Goal: Task Accomplishment & Management: Use online tool/utility

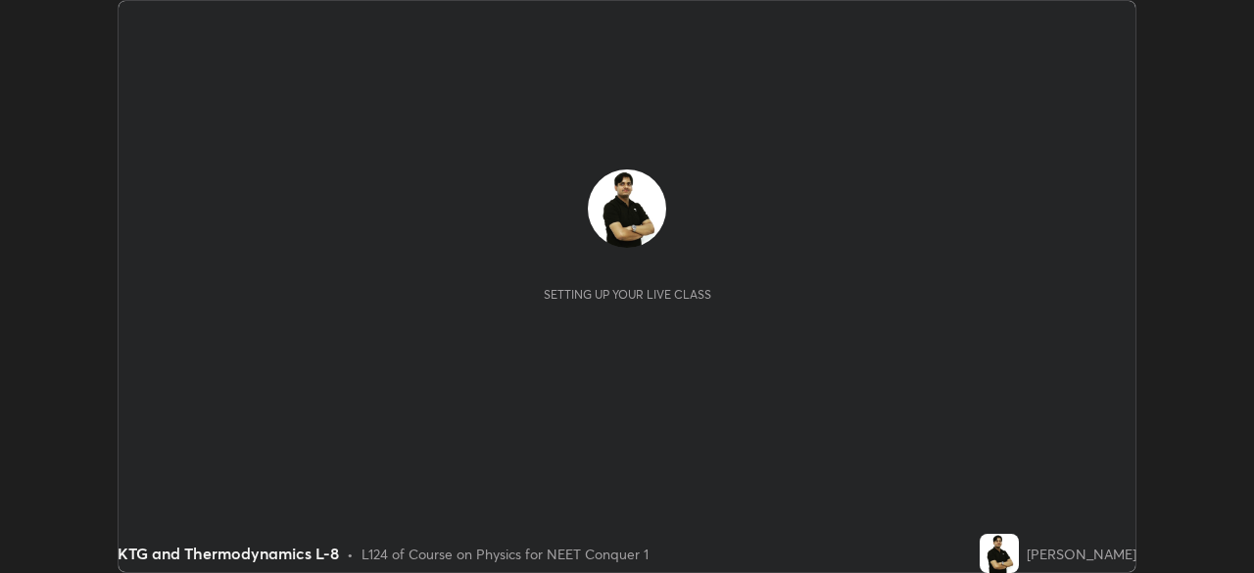
scroll to position [573, 1253]
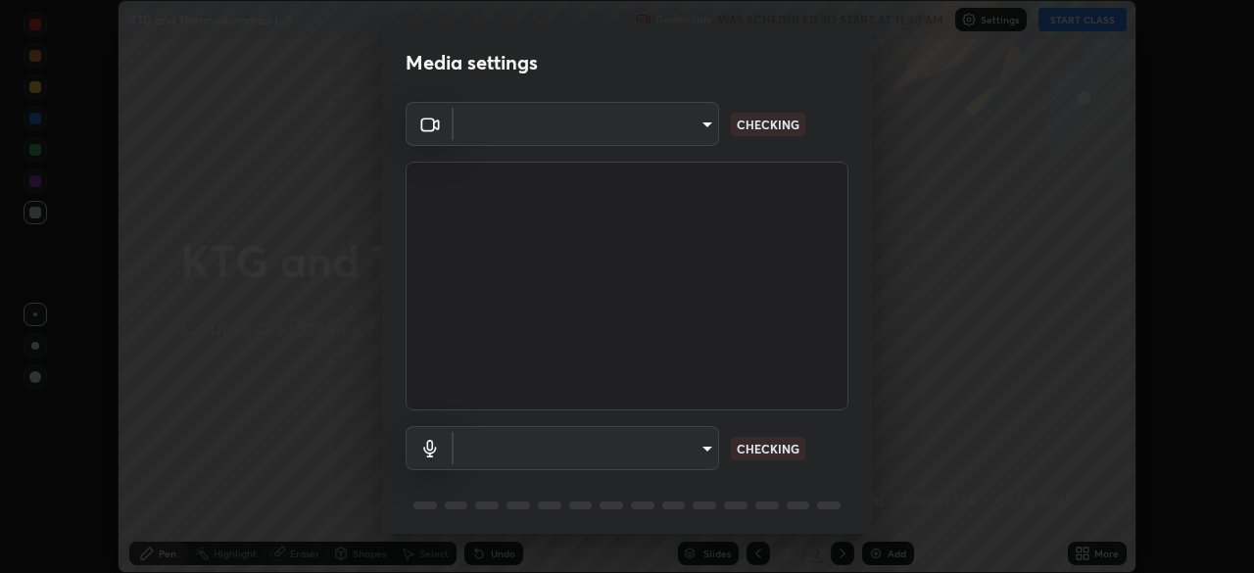
type input "ef407f58ae65e10c1af5a040b6eccf178273e27ca296938399710cc3d85b5032"
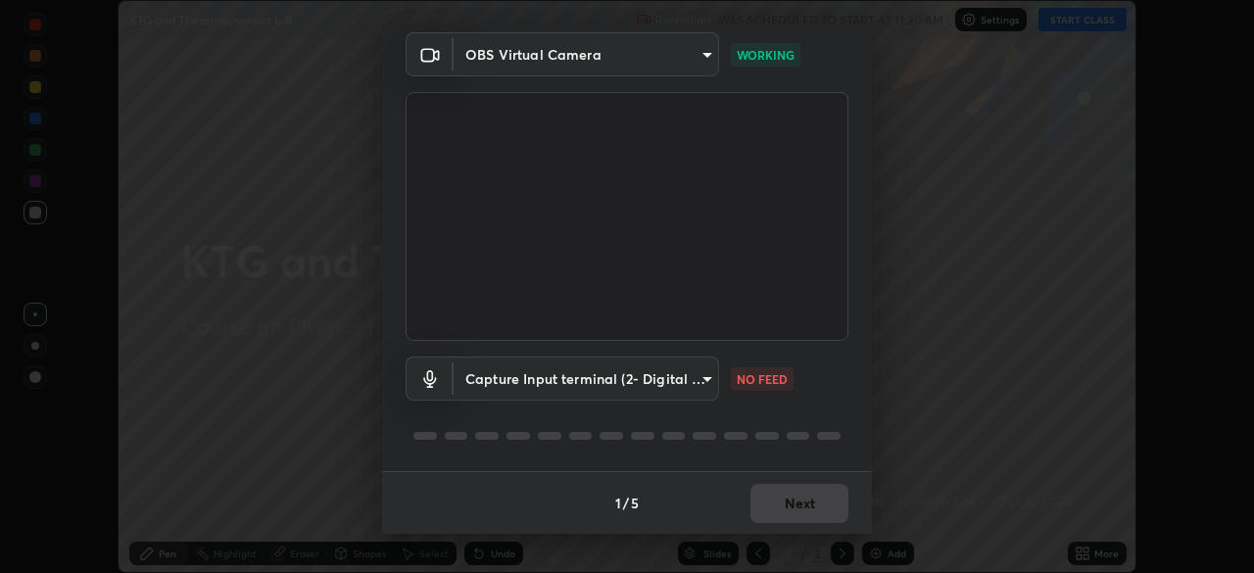
click at [715, 382] on body "Erase all KTG and Thermodynamics L-8 Recording WAS SCHEDULED TO START AT 11:30 …" at bounding box center [627, 286] width 1254 height 573
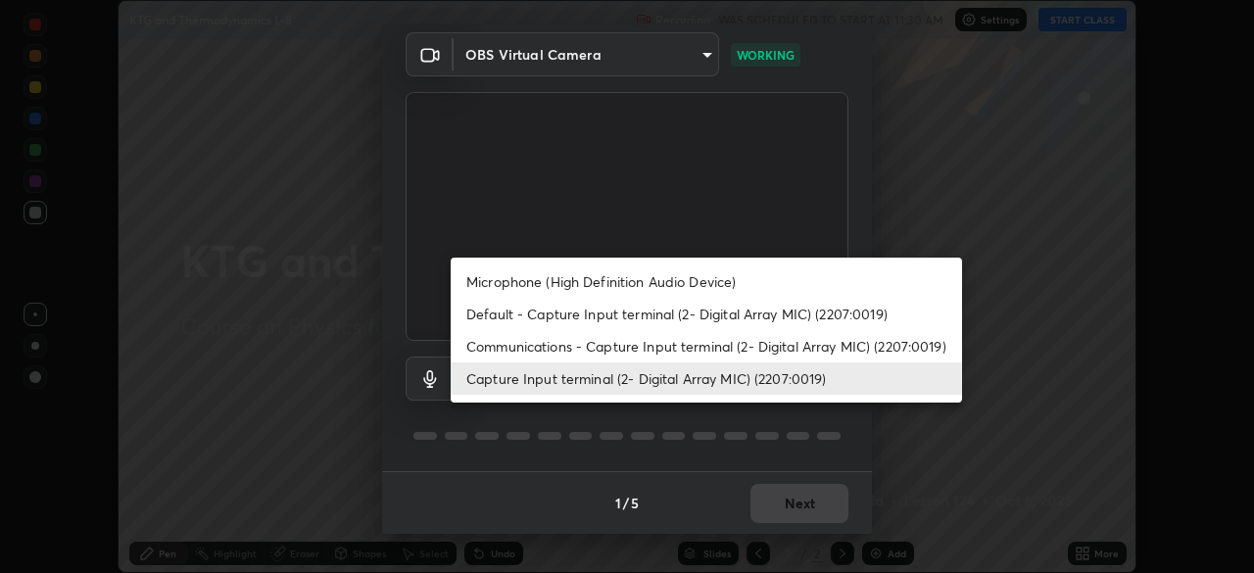
click at [786, 344] on li "Communications - Capture Input terminal (2- Digital Array MIC) (2207:0019)" at bounding box center [707, 346] width 512 height 32
type input "communications"
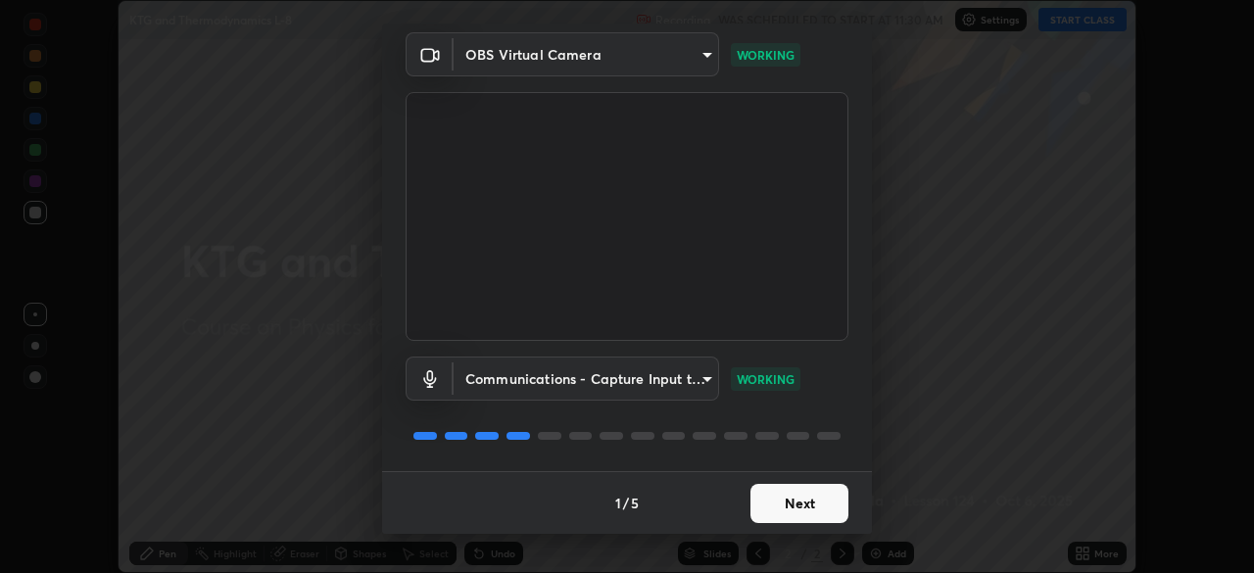
click at [814, 503] on button "Next" at bounding box center [800, 503] width 98 height 39
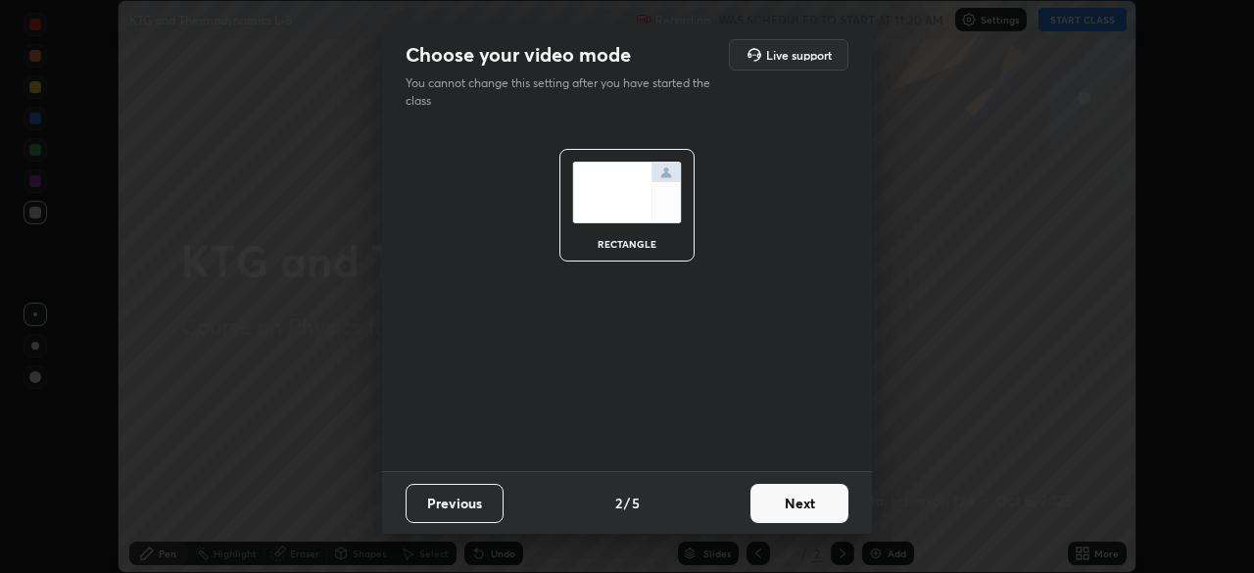
click at [830, 503] on button "Next" at bounding box center [800, 503] width 98 height 39
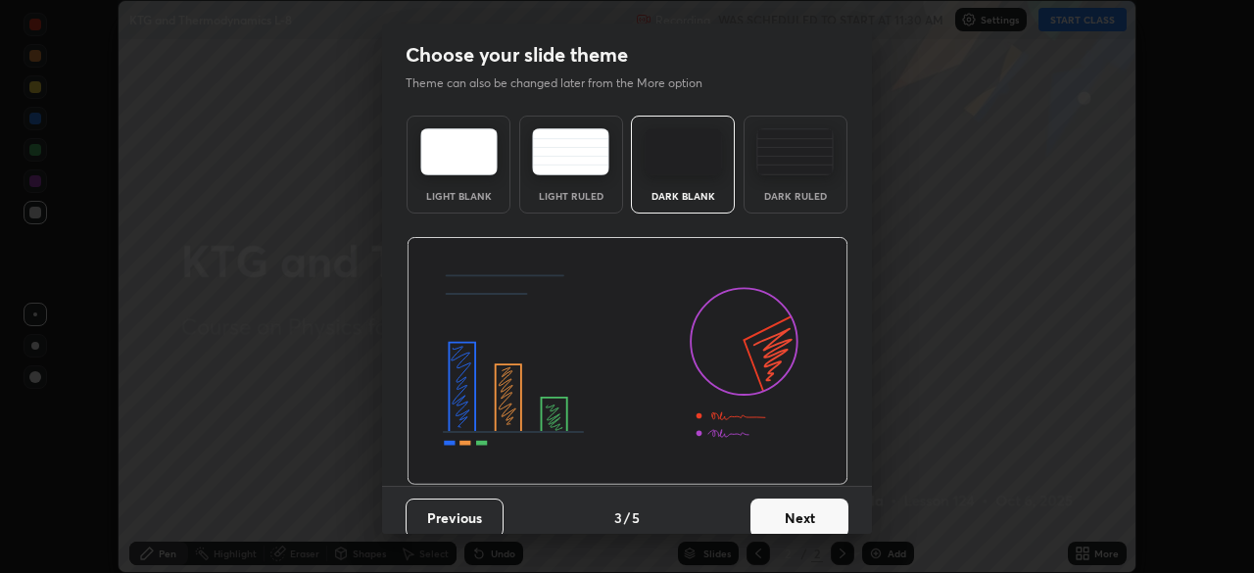
click at [831, 514] on button "Next" at bounding box center [800, 518] width 98 height 39
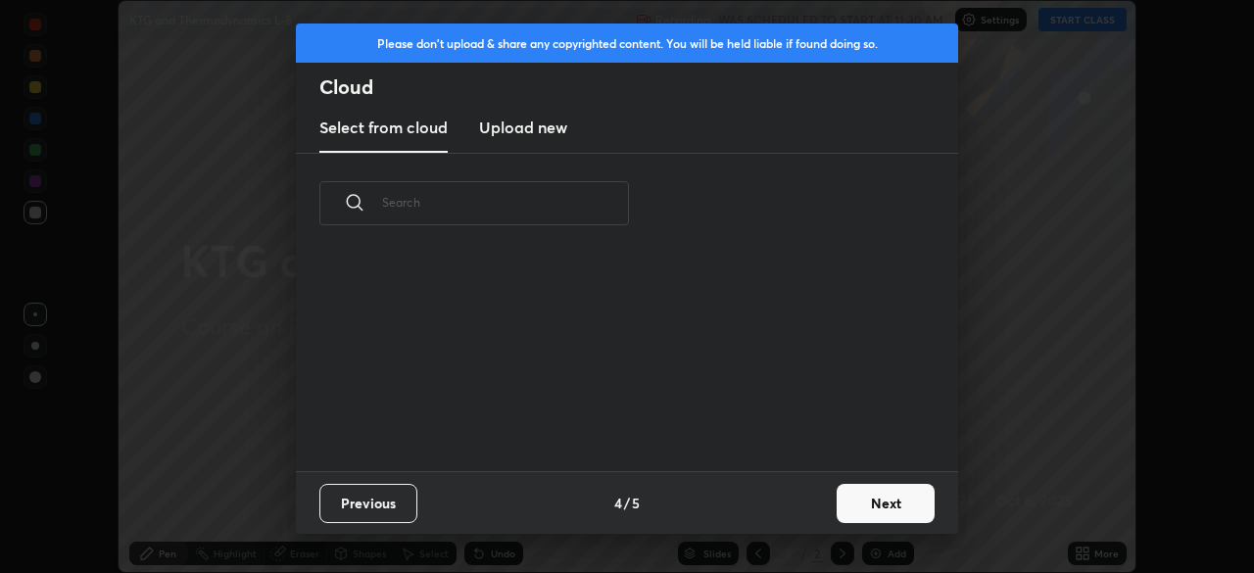
click at [877, 511] on button "Next" at bounding box center [886, 503] width 98 height 39
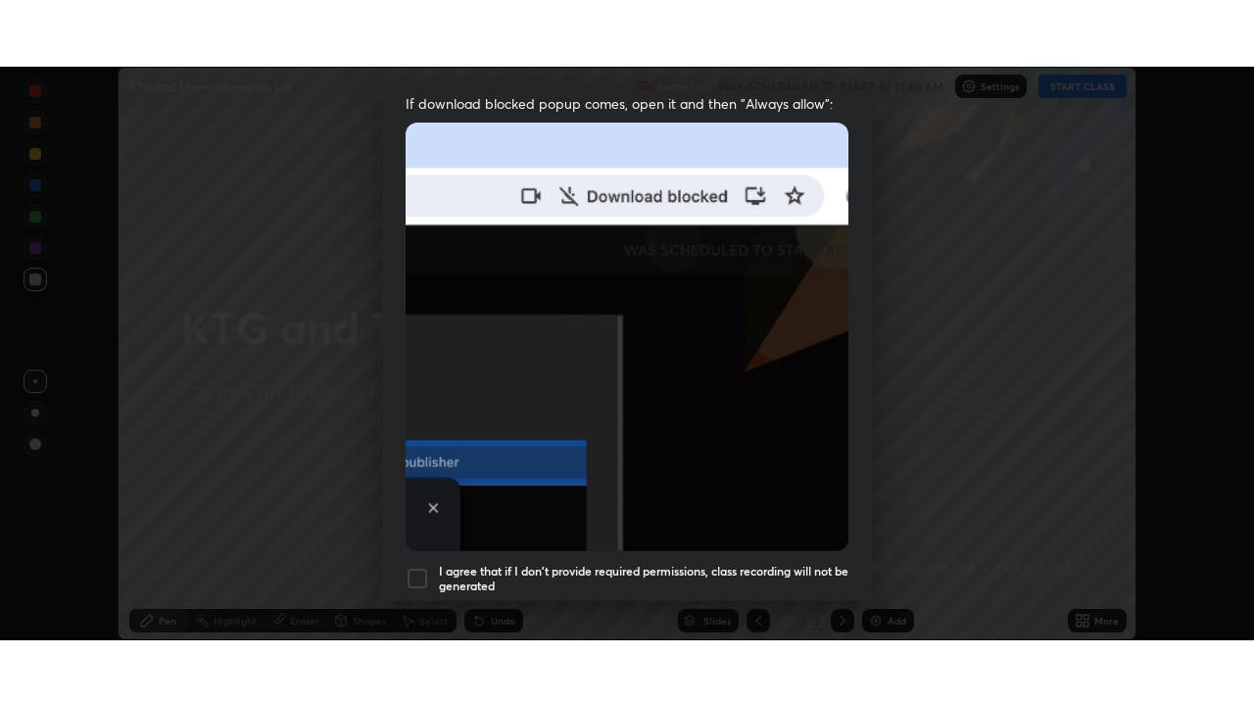
scroll to position [469, 0]
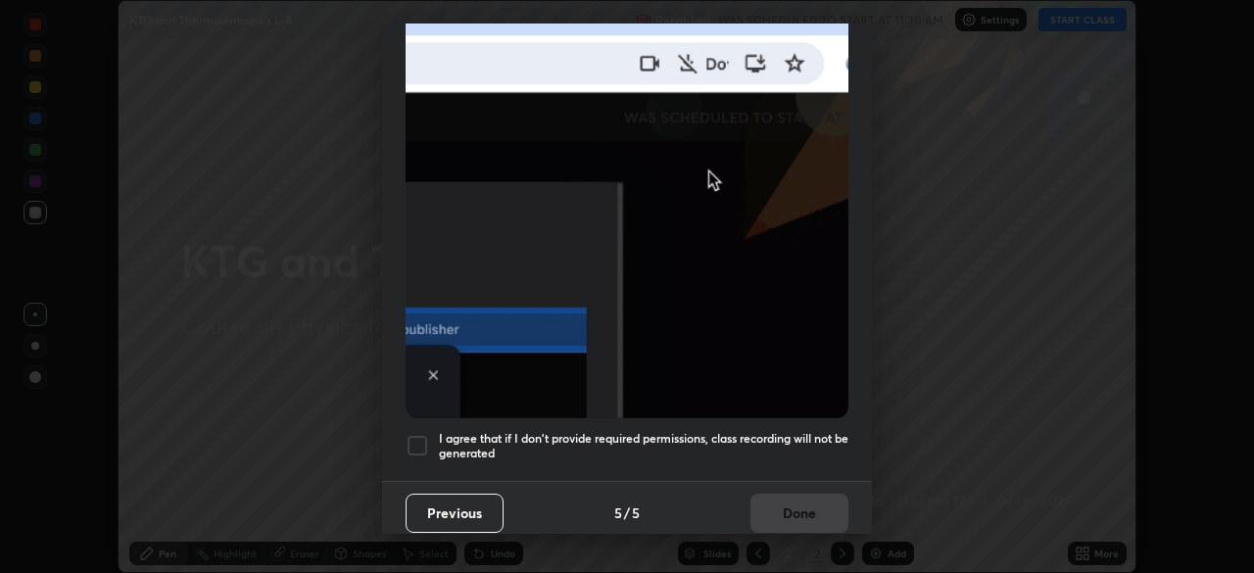
click at [417, 440] on div at bounding box center [418, 446] width 24 height 24
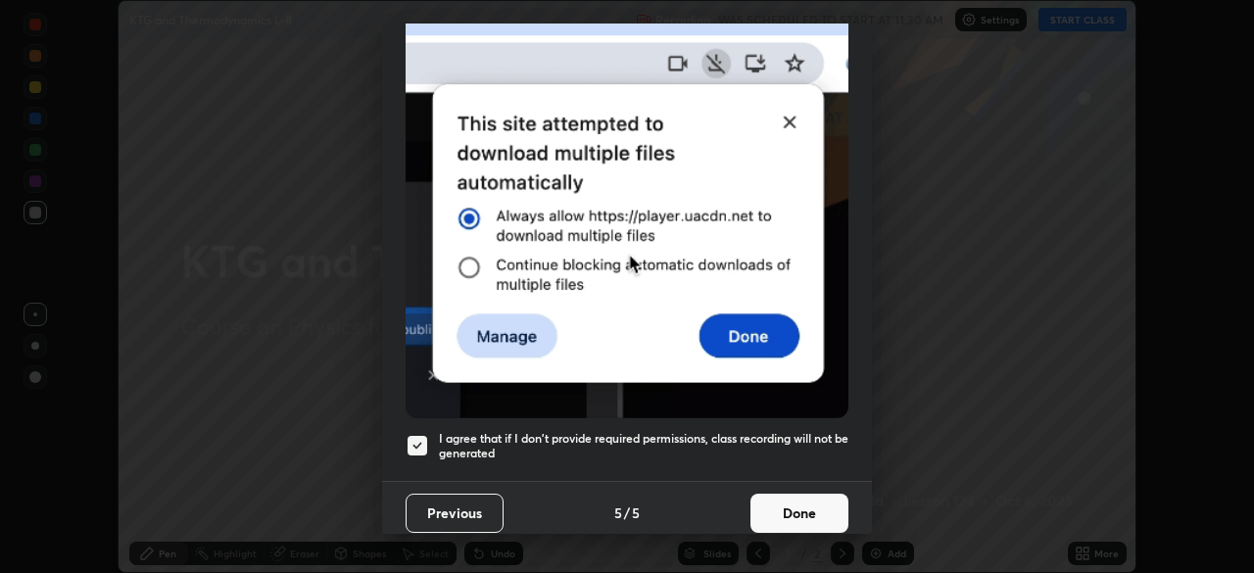
click at [792, 494] on button "Done" at bounding box center [800, 513] width 98 height 39
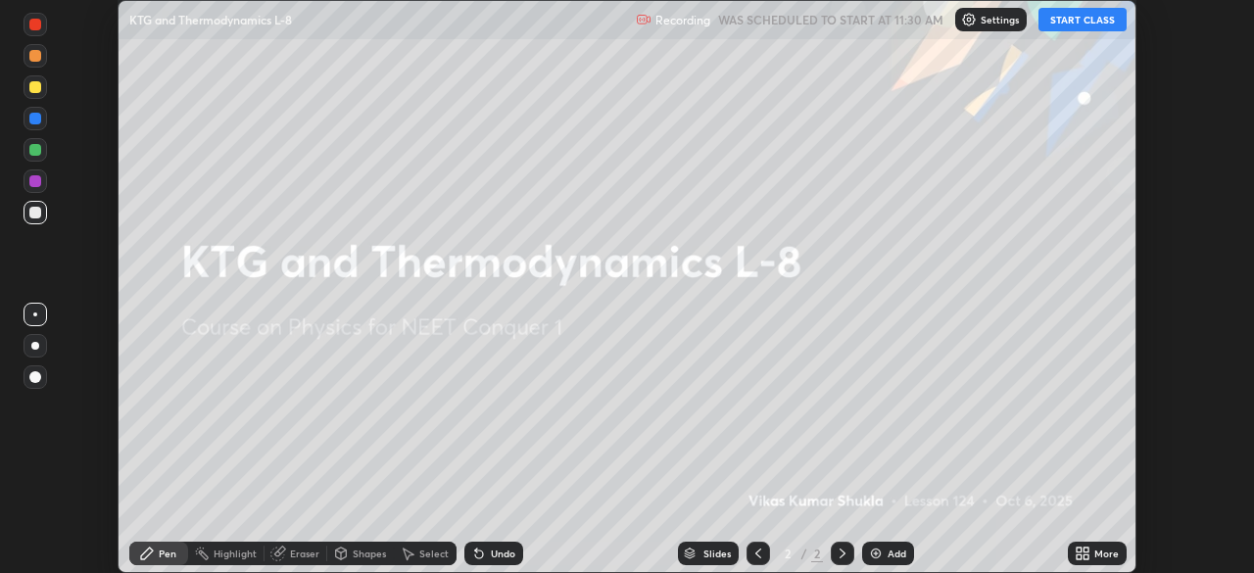
click at [1074, 23] on button "START CLASS" at bounding box center [1083, 20] width 88 height 24
click at [1080, 556] on icon at bounding box center [1079, 557] width 5 height 5
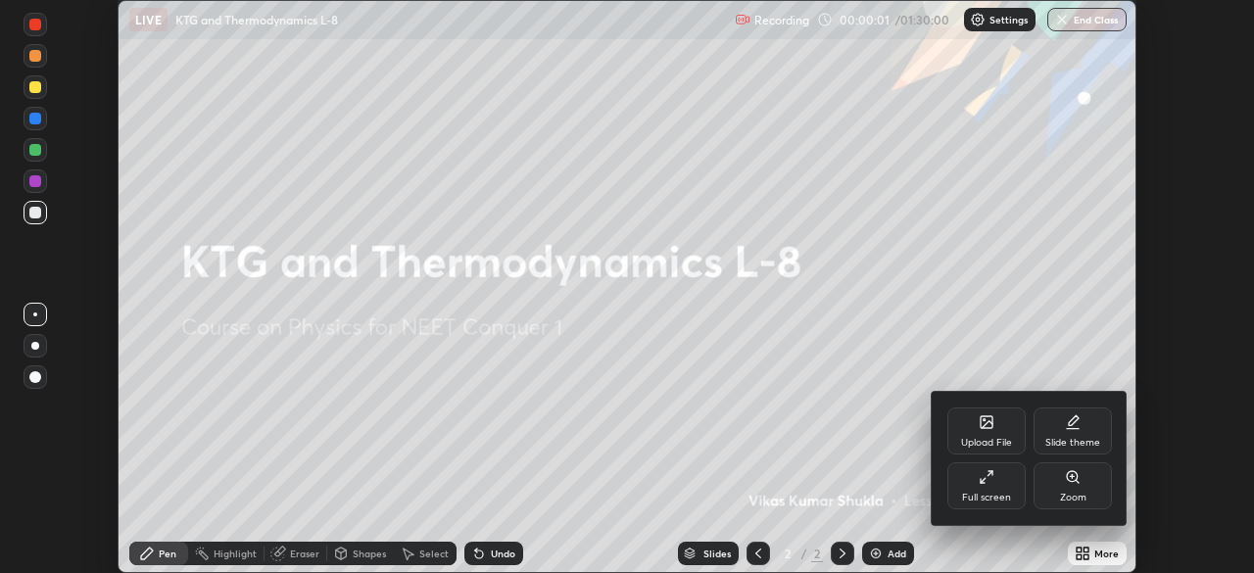
click at [995, 481] on div "Full screen" at bounding box center [987, 486] width 78 height 47
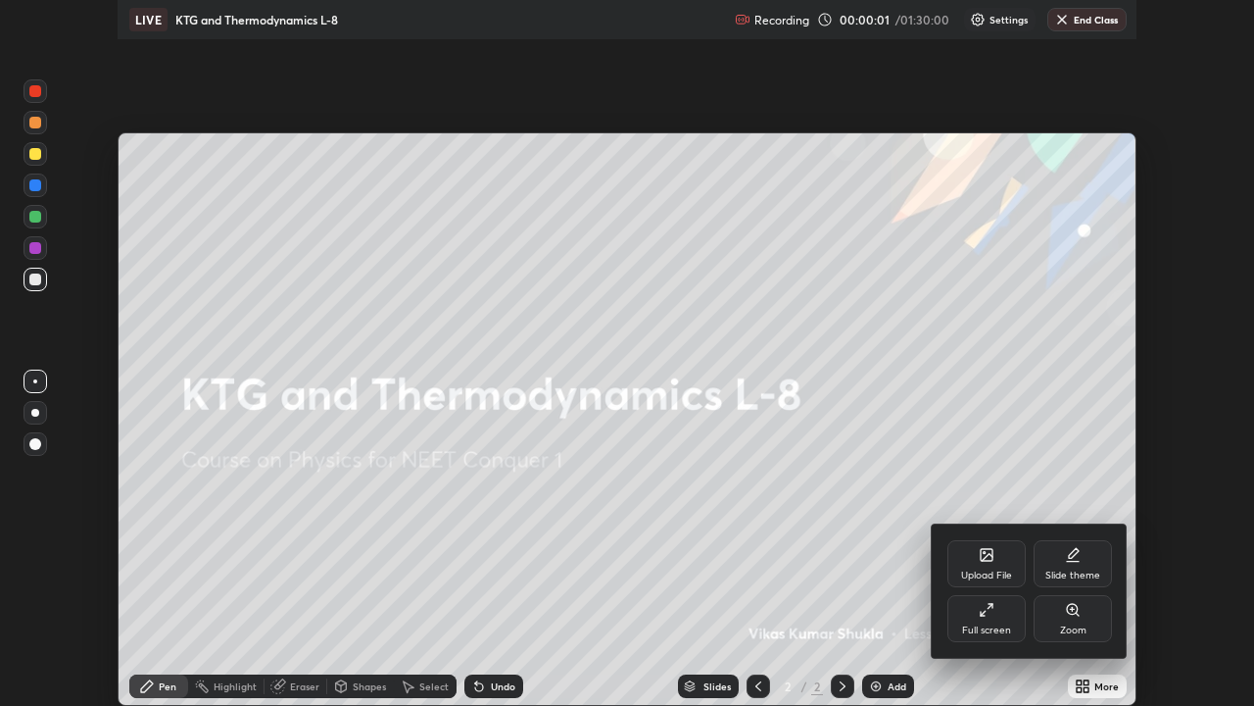
scroll to position [706, 1254]
